Goal: Transaction & Acquisition: Purchase product/service

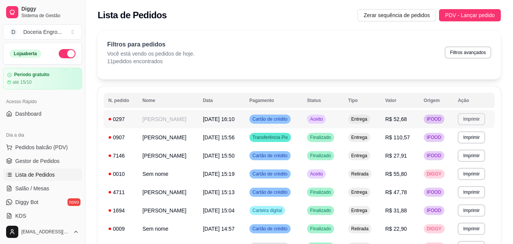
click at [466, 119] on button "Imprimir" at bounding box center [470, 119] width 27 height 12
click at [468, 145] on button "IMPRESSORA" at bounding box center [458, 146] width 55 height 12
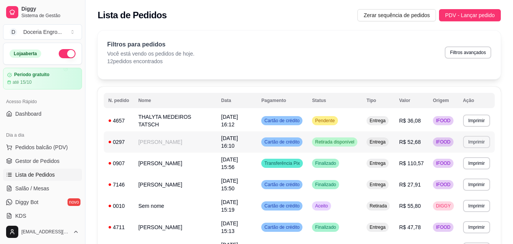
click at [473, 141] on button "Imprimir" at bounding box center [476, 142] width 27 height 12
click at [462, 169] on button "IMPRESSORA" at bounding box center [462, 169] width 55 height 12
click at [470, 119] on button "Imprimir" at bounding box center [476, 121] width 27 height 12
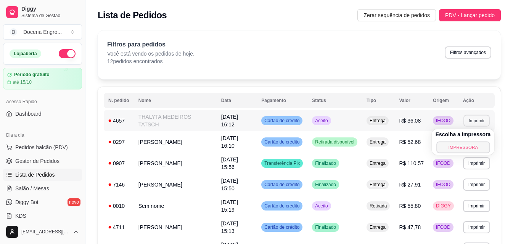
click at [473, 152] on button "IMPRESSORA" at bounding box center [462, 147] width 53 height 12
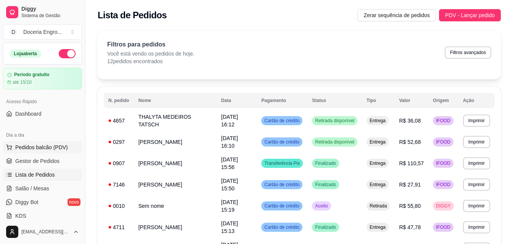
click at [46, 152] on button "Pedidos balcão (PDV)" at bounding box center [42, 147] width 79 height 12
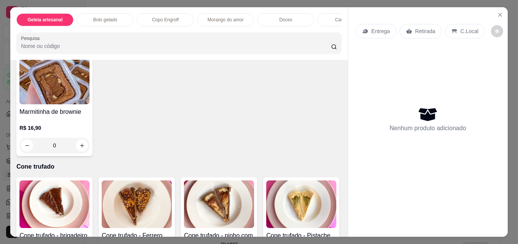
scroll to position [1437, 0]
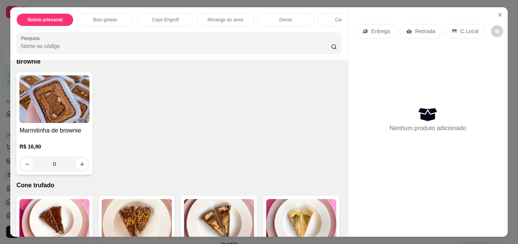
click at [175, 120] on div "Marmitinha de brownie R$ 16,90 0" at bounding box center [179, 123] width 326 height 103
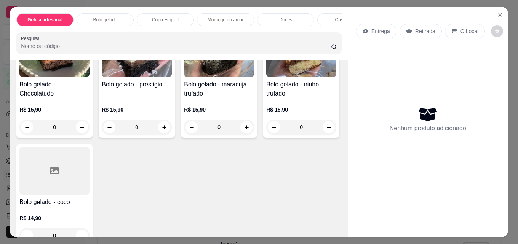
scroll to position [217, 0]
click at [245, 130] on icon "increase-product-quantity" at bounding box center [247, 127] width 6 height 6
type input "1"
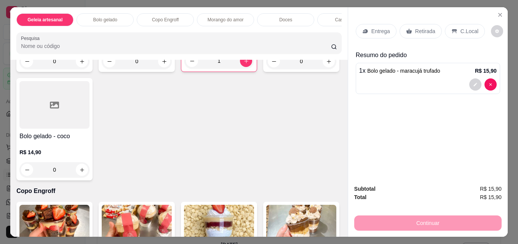
scroll to position [293, 0]
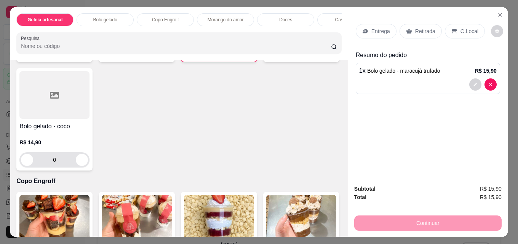
click at [88, 168] on div "0" at bounding box center [54, 159] width 67 height 15
click at [85, 163] on icon "increase-product-quantity" at bounding box center [82, 160] width 6 height 6
type input "1"
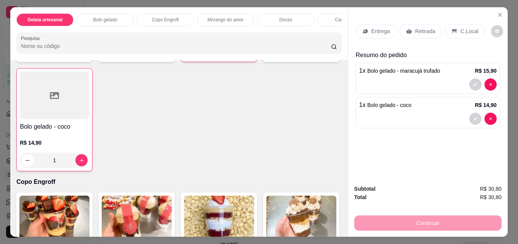
click at [416, 29] on p "Retirada" at bounding box center [426, 31] width 20 height 8
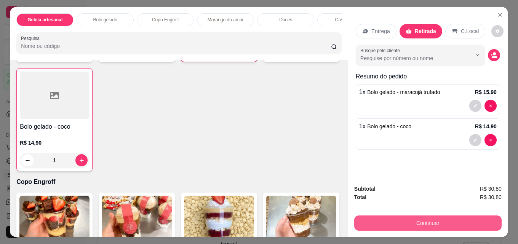
click at [439, 216] on button "Continuar" at bounding box center [429, 223] width 148 height 15
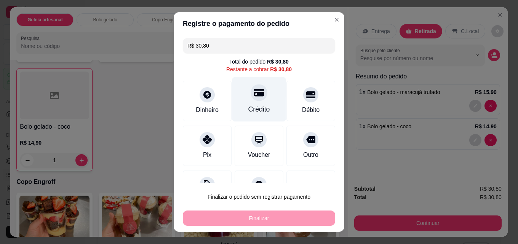
click at [262, 106] on div "Crédito" at bounding box center [260, 99] width 54 height 45
type input "R$ 0,00"
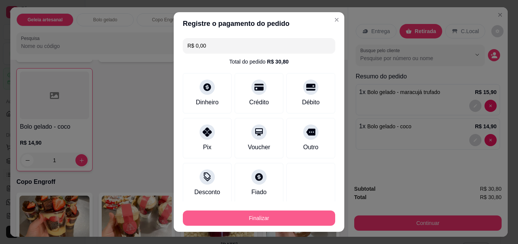
click at [257, 210] on div "Finalizar" at bounding box center [259, 217] width 152 height 18
click at [259, 216] on button "Finalizar" at bounding box center [259, 218] width 152 height 15
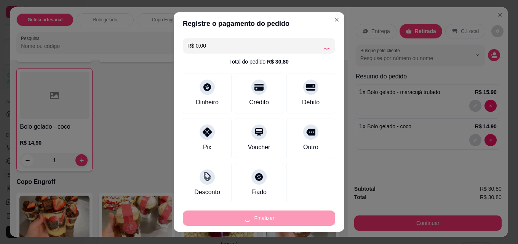
type input "0"
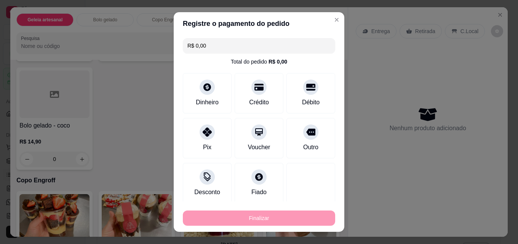
type input "-R$ 30,80"
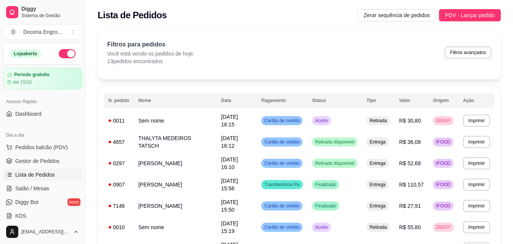
click at [378, 70] on div "Filtros para pedidos Você está vendo os pedidos de hoje. 13 pedidos encontrados…" at bounding box center [299, 54] width 403 height 49
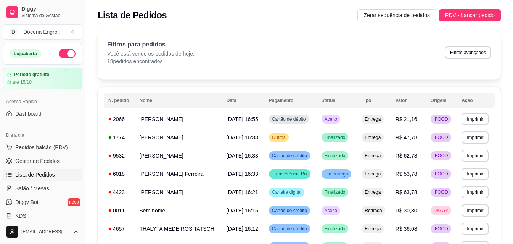
click at [498, 231] on body "Diggy Sistema de Gestão D Doceria Engro ... Loja aberta Período gratuito até 15…" at bounding box center [256, 122] width 513 height 244
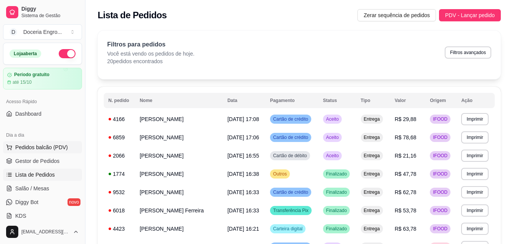
click at [22, 152] on button "Pedidos balcão (PDV)" at bounding box center [42, 147] width 79 height 12
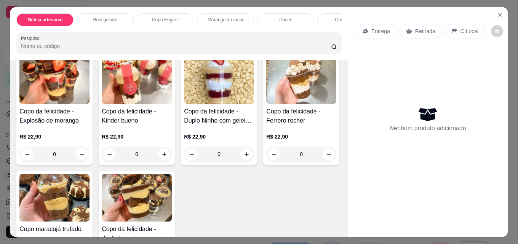
scroll to position [419, 0]
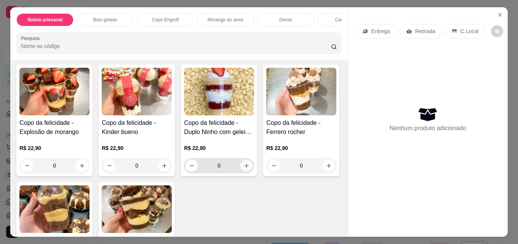
click at [244, 169] on icon "increase-product-quantity" at bounding box center [247, 166] width 6 height 6
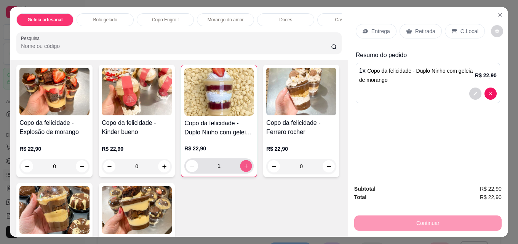
click at [244, 169] on icon "increase-product-quantity" at bounding box center [247, 167] width 6 height 6
click at [245, 169] on icon "increase-product-quantity" at bounding box center [247, 167] width 6 height 6
type input "3"
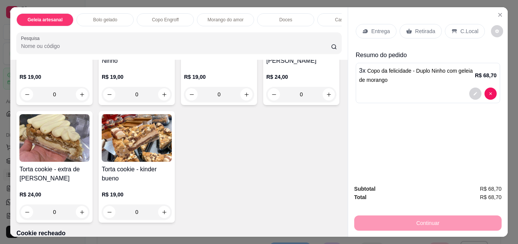
scroll to position [1144, 0]
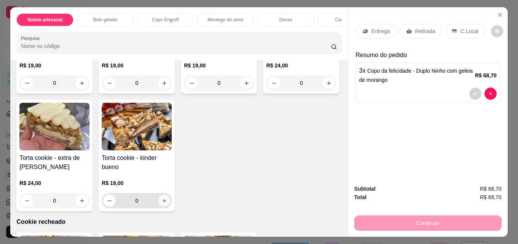
click at [167, 204] on icon "increase-product-quantity" at bounding box center [165, 201] width 6 height 6
type input "1"
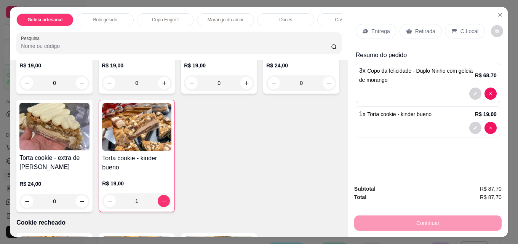
click at [409, 29] on icon at bounding box center [409, 31] width 6 height 6
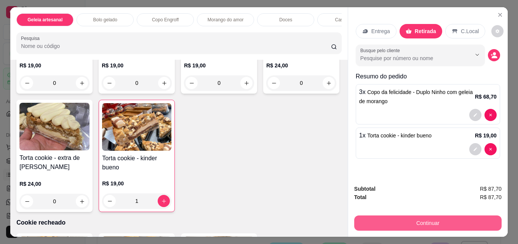
click at [414, 218] on button "Continuar" at bounding box center [429, 223] width 148 height 15
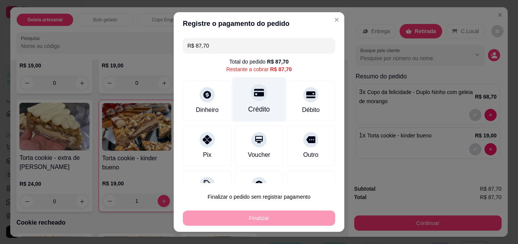
click at [254, 94] on icon at bounding box center [259, 93] width 10 height 8
type input "R$ 0,00"
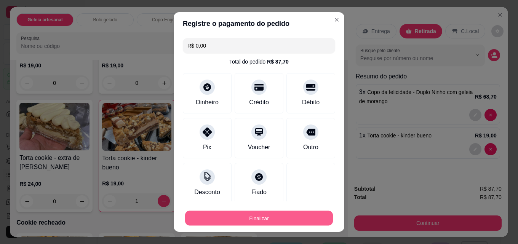
click at [268, 219] on button "Finalizar" at bounding box center [259, 218] width 148 height 15
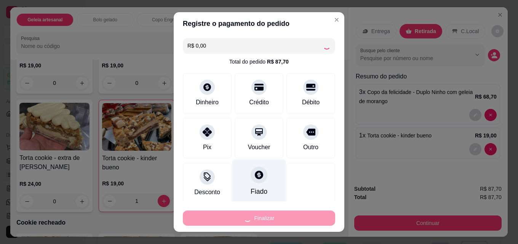
type input "0"
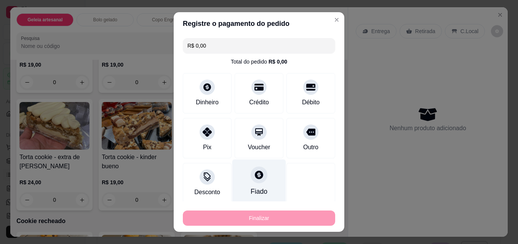
type input "-R$ 87,70"
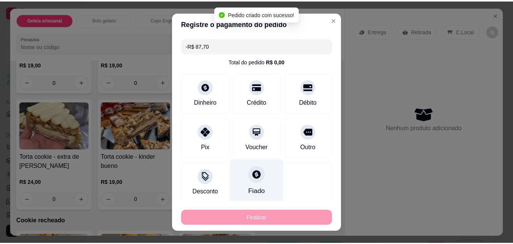
scroll to position [1143, 0]
